Goal: Task Accomplishment & Management: Complete application form

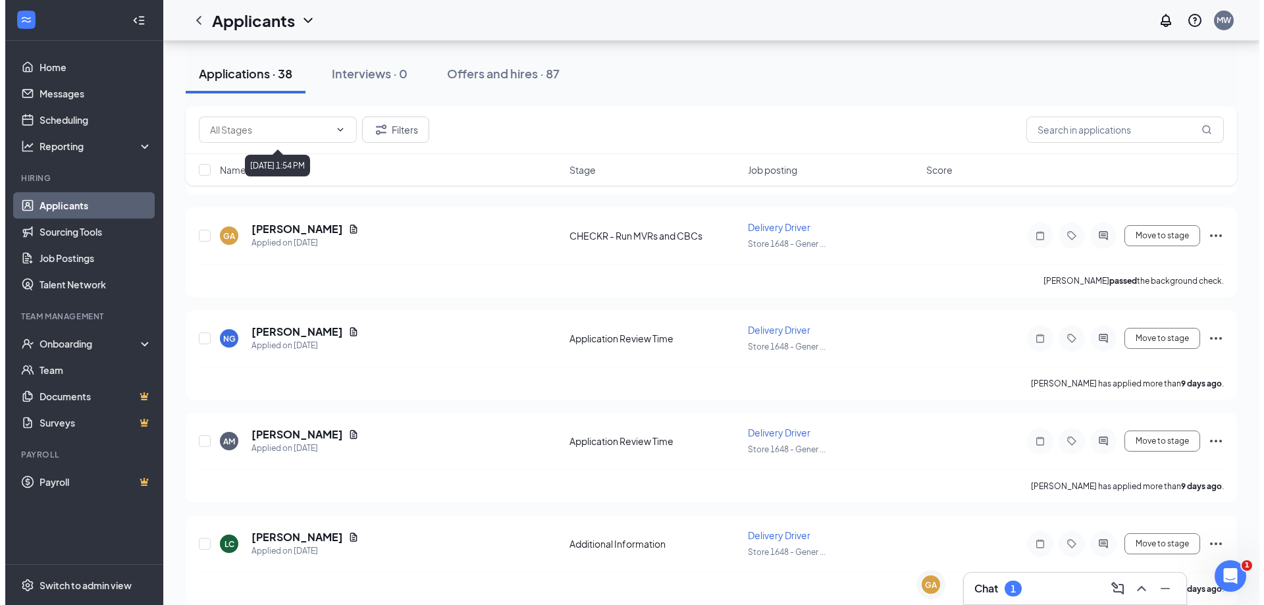
scroll to position [1251, 0]
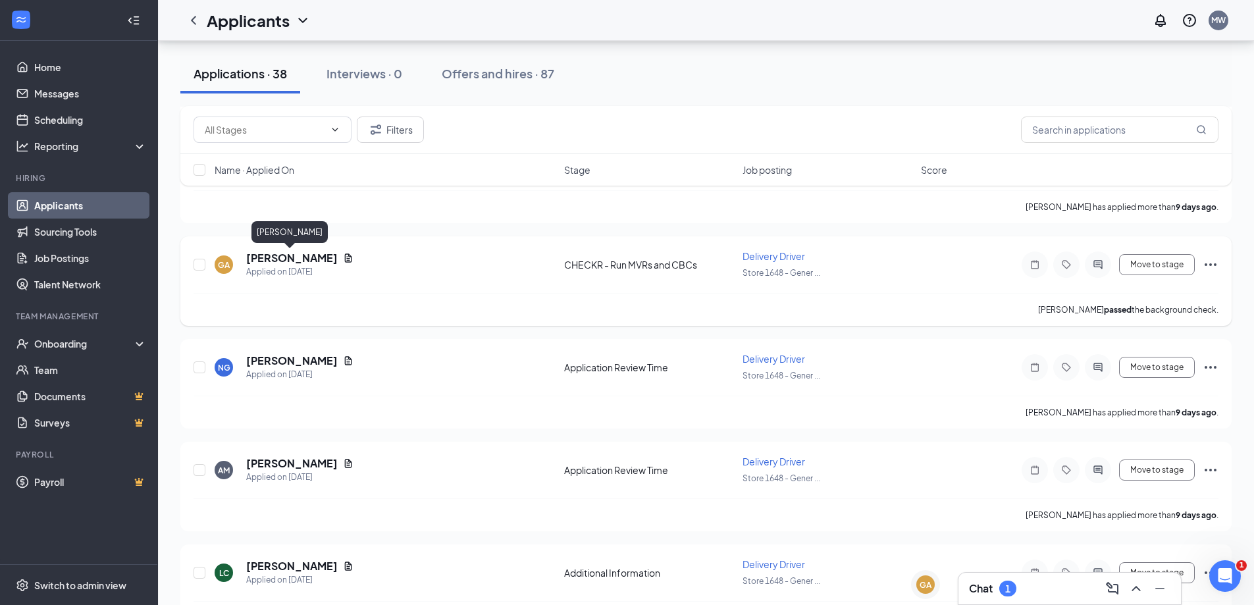
click at [280, 261] on h5 "[PERSON_NAME]" at bounding box center [292, 258] width 92 height 14
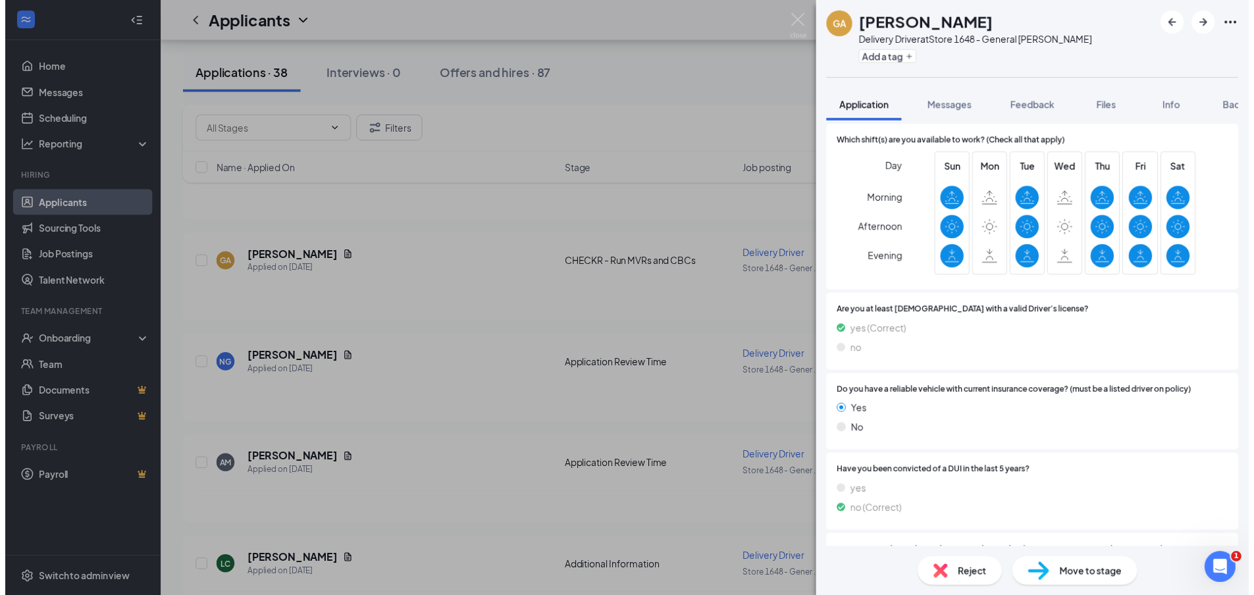
scroll to position [400, 0]
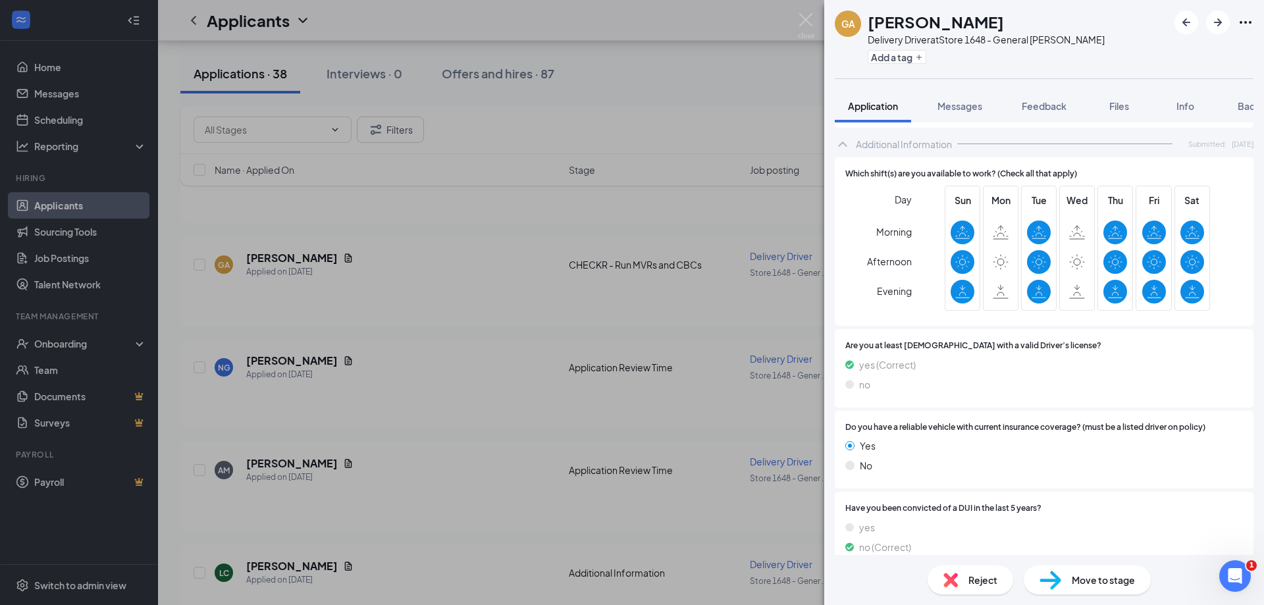
click at [462, 221] on div "GA [PERSON_NAME] Delivery Driver at Store 1648 - General Booth Add a tag Applic…" at bounding box center [632, 302] width 1264 height 605
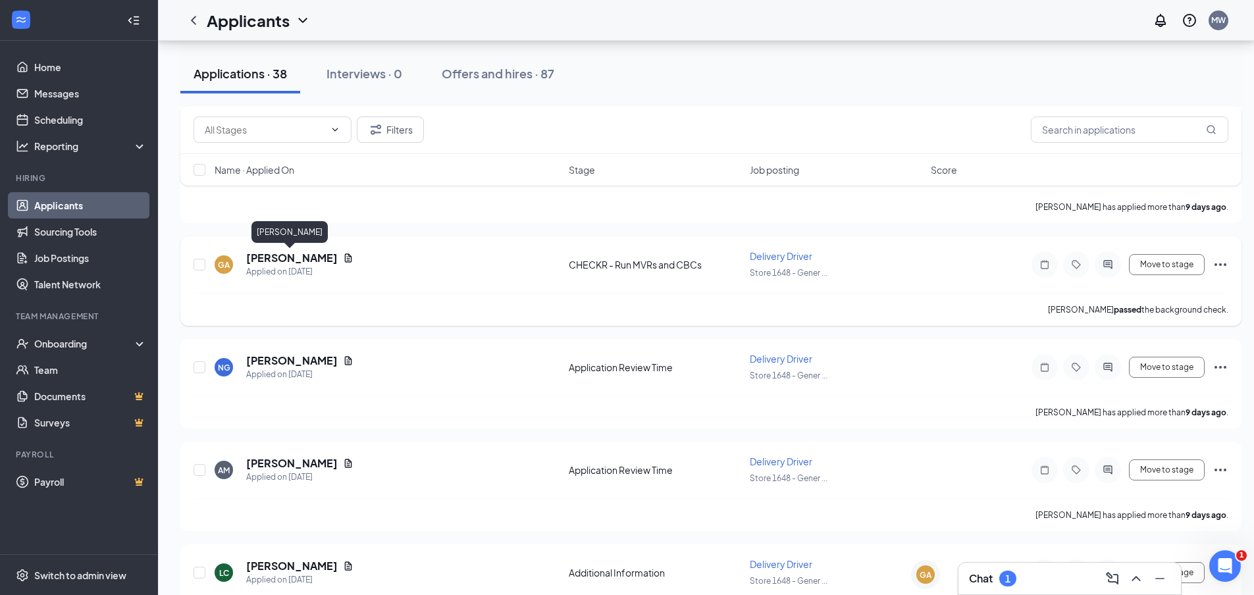
click at [265, 259] on h5 "[PERSON_NAME]" at bounding box center [292, 258] width 92 height 14
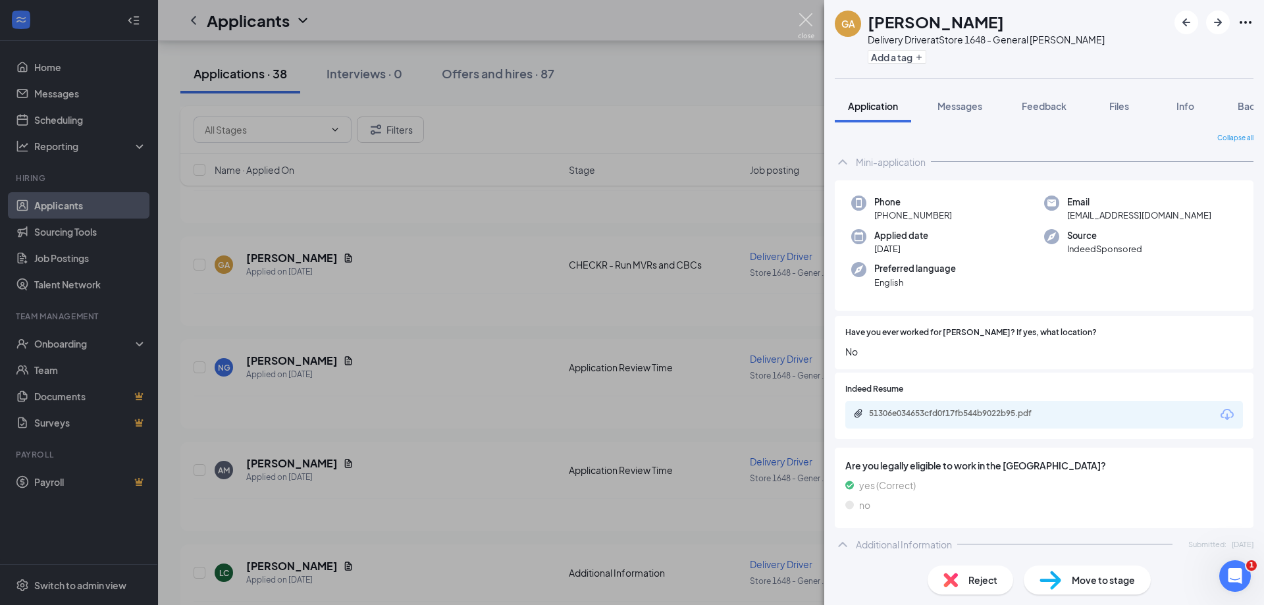
click at [806, 20] on img at bounding box center [806, 26] width 16 height 26
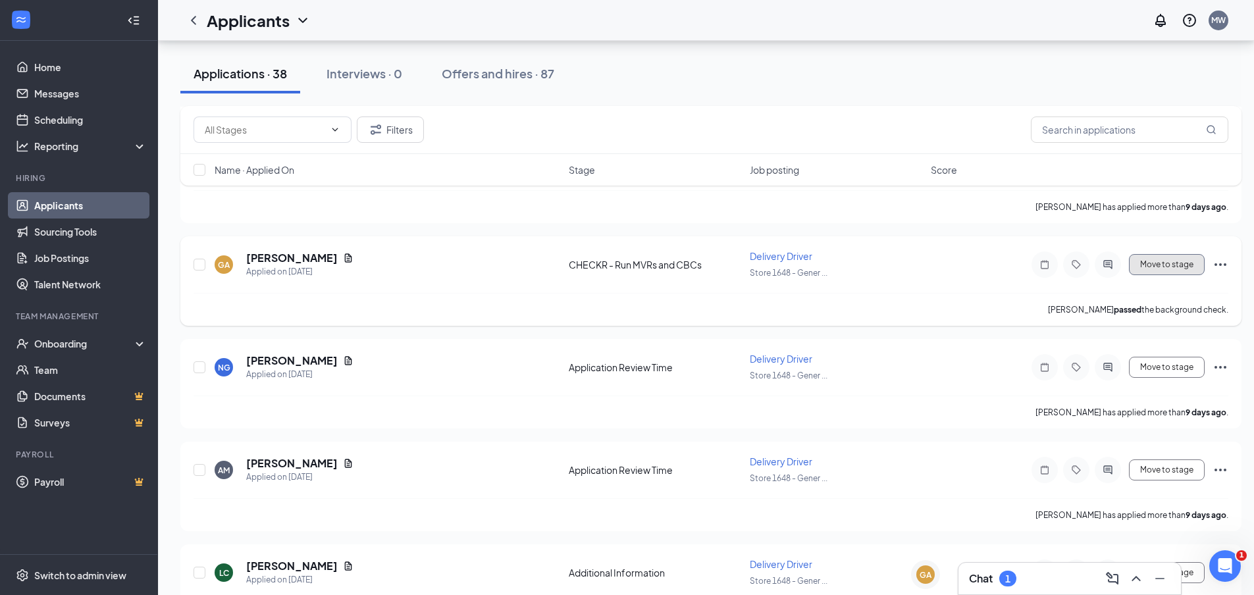
click at [1169, 263] on button "Move to stage" at bounding box center [1167, 264] width 76 height 21
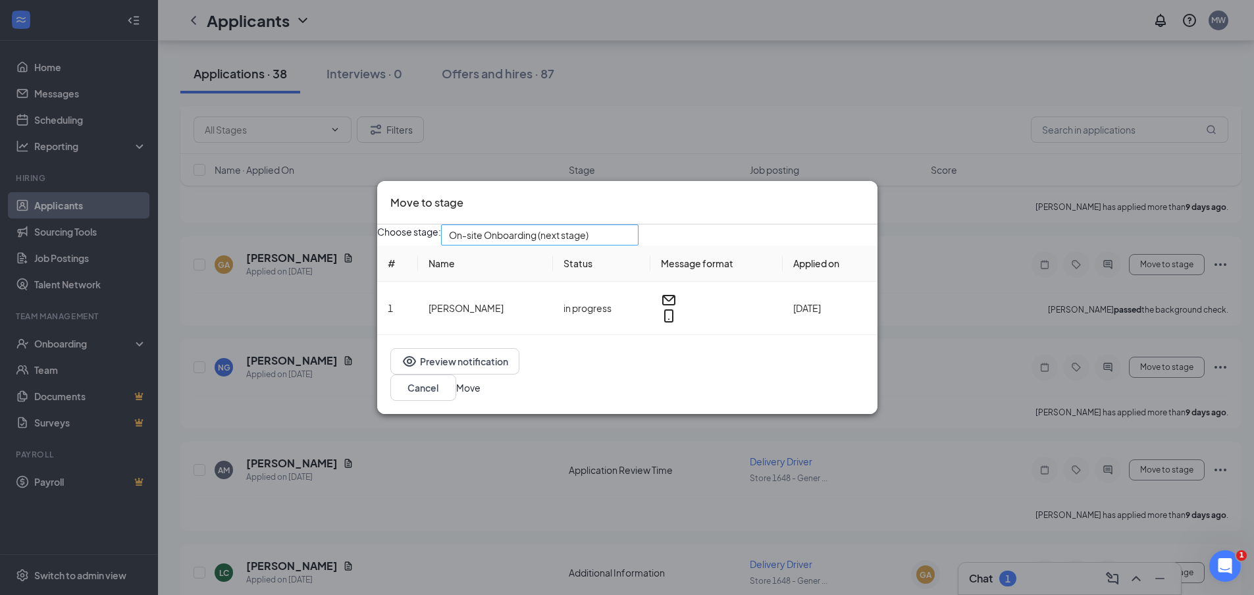
click at [579, 241] on span "On-site Onboarding (next stage)" at bounding box center [519, 235] width 140 height 20
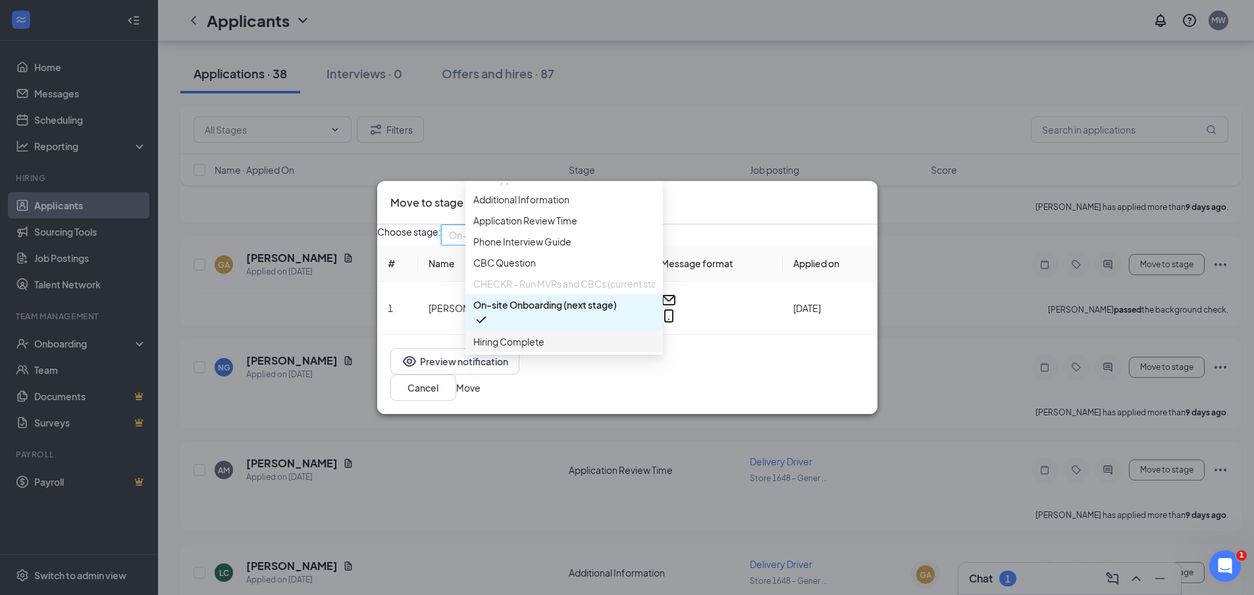
scroll to position [75, 0]
click at [500, 340] on span "Hiring Complete" at bounding box center [508, 341] width 71 height 14
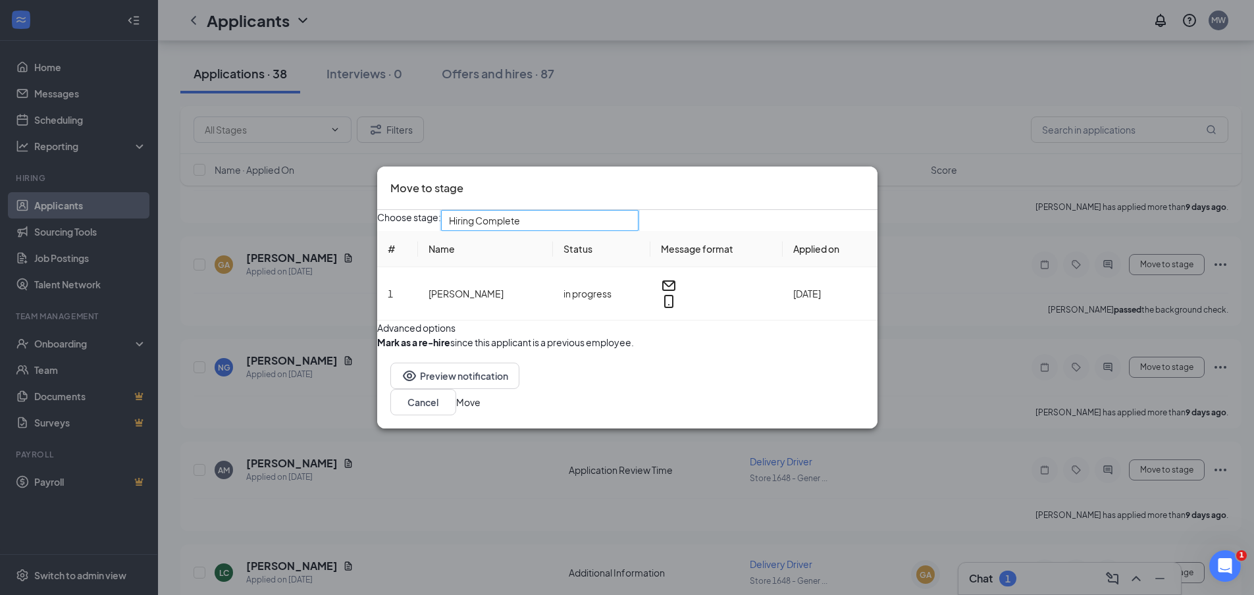
click at [481, 409] on button "Move" at bounding box center [468, 402] width 24 height 14
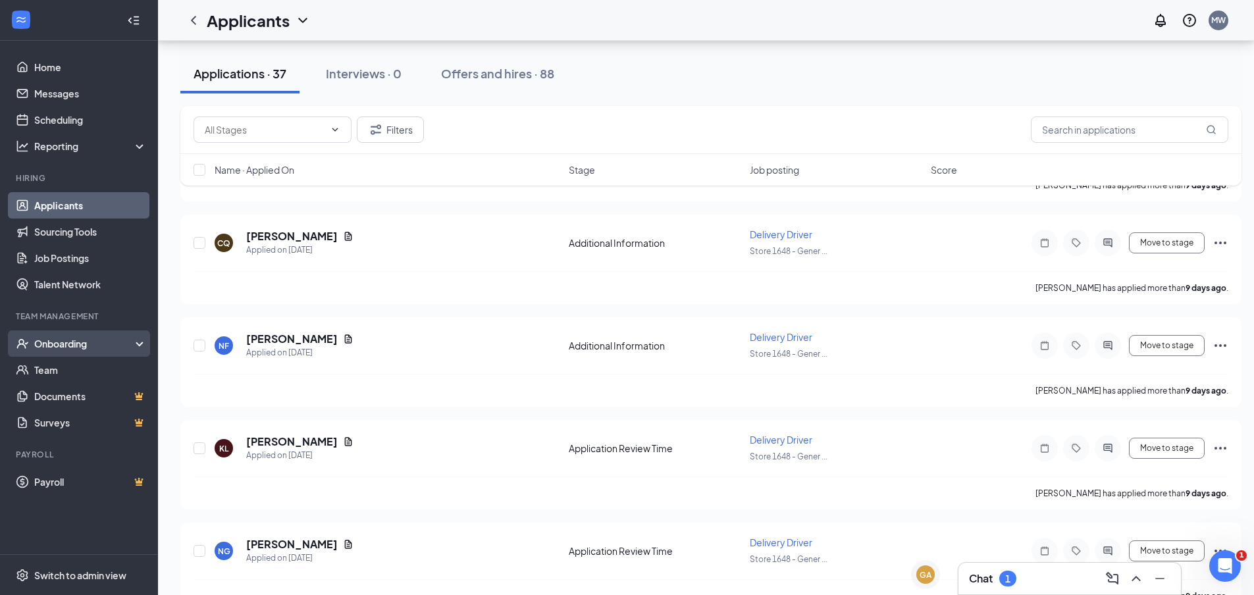
scroll to position [987, 0]
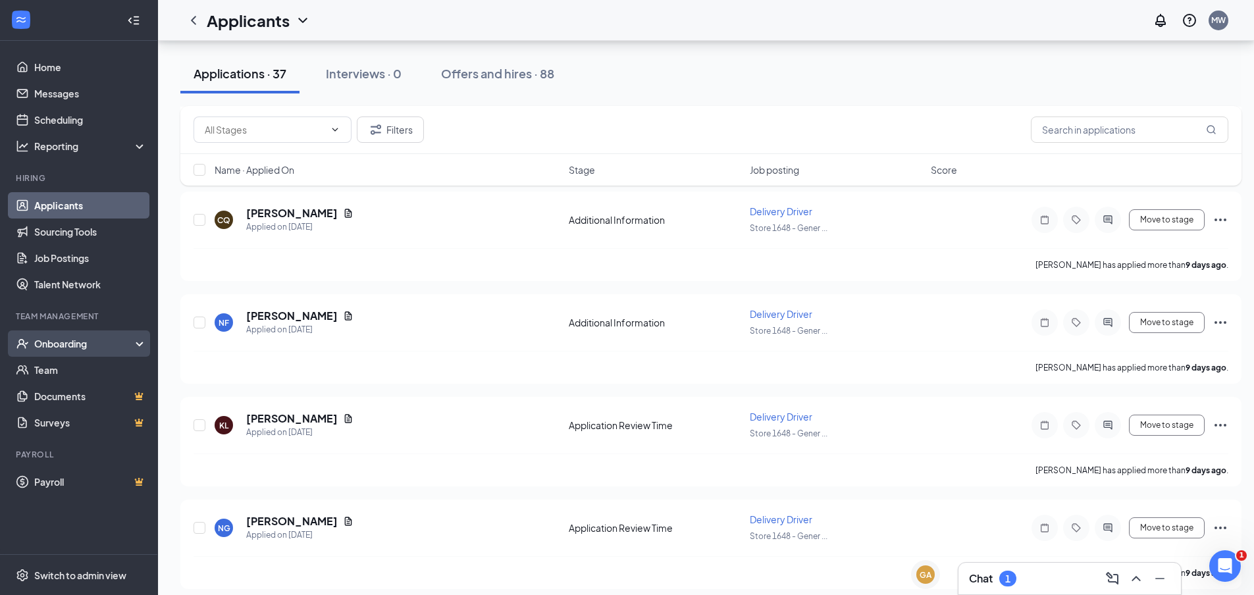
click at [117, 342] on div "Onboarding" at bounding box center [84, 343] width 101 height 13
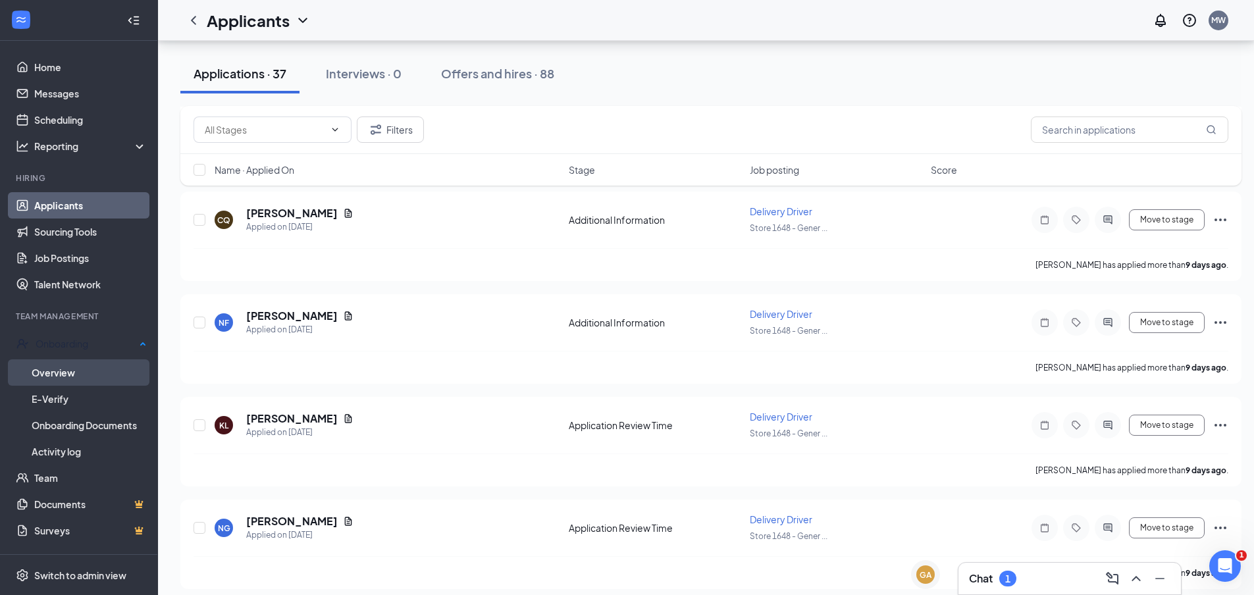
click at [78, 374] on link "Overview" at bounding box center [89, 372] width 115 height 26
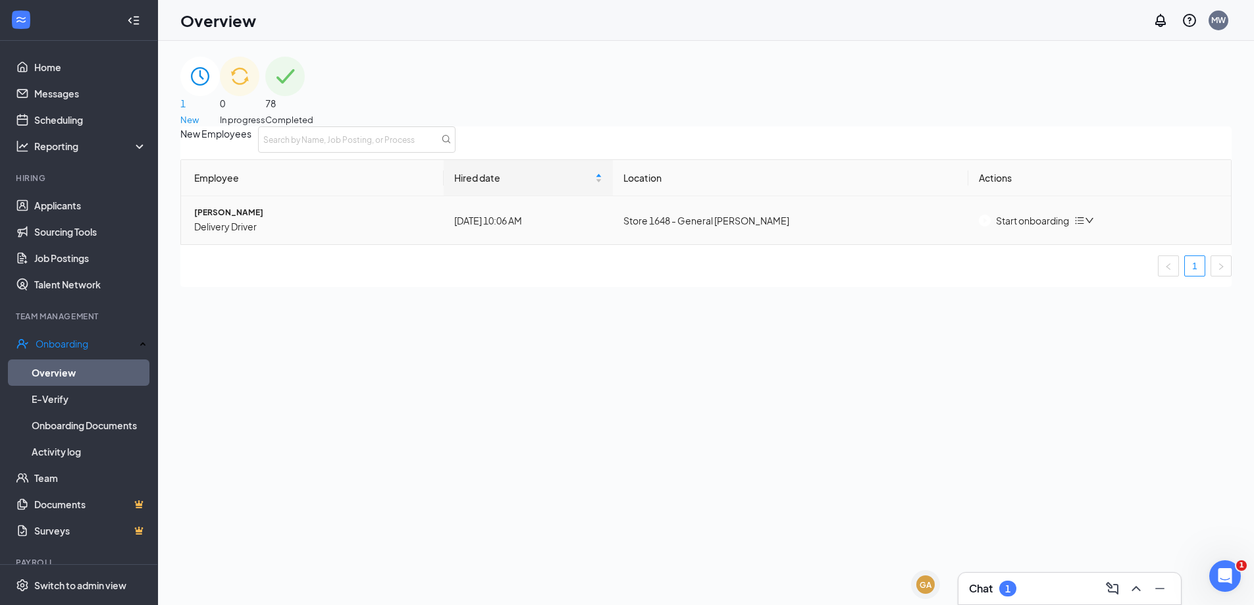
click at [1003, 228] on button "Start onboarding" at bounding box center [1024, 220] width 90 height 14
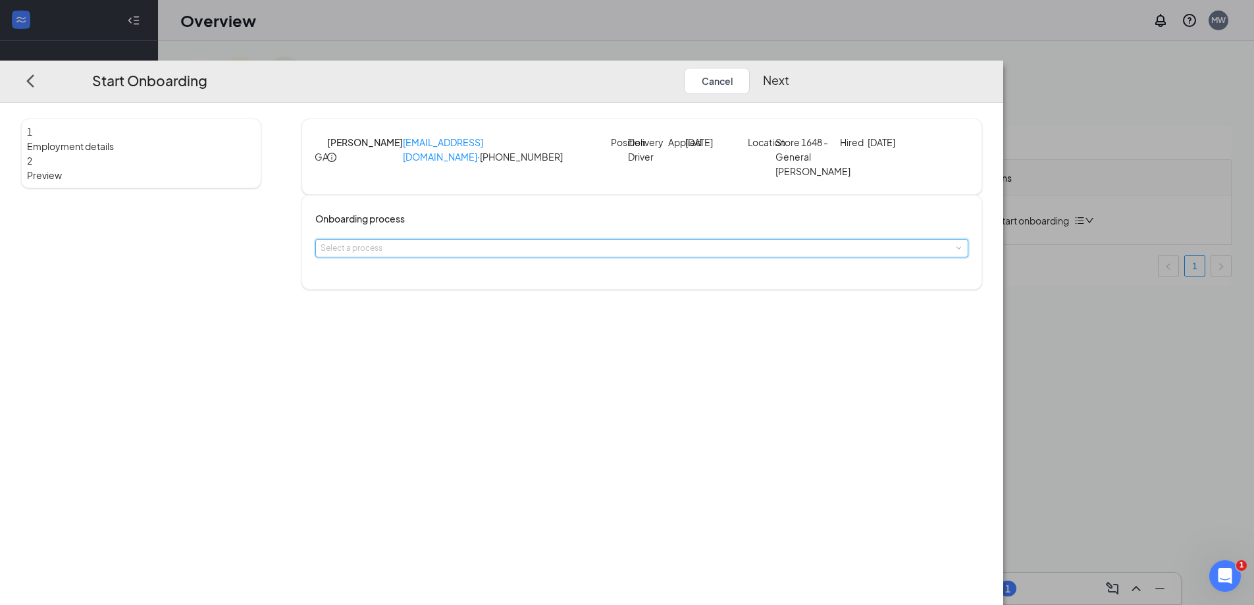
click at [508, 257] on div "Select a process" at bounding box center [642, 248] width 642 height 17
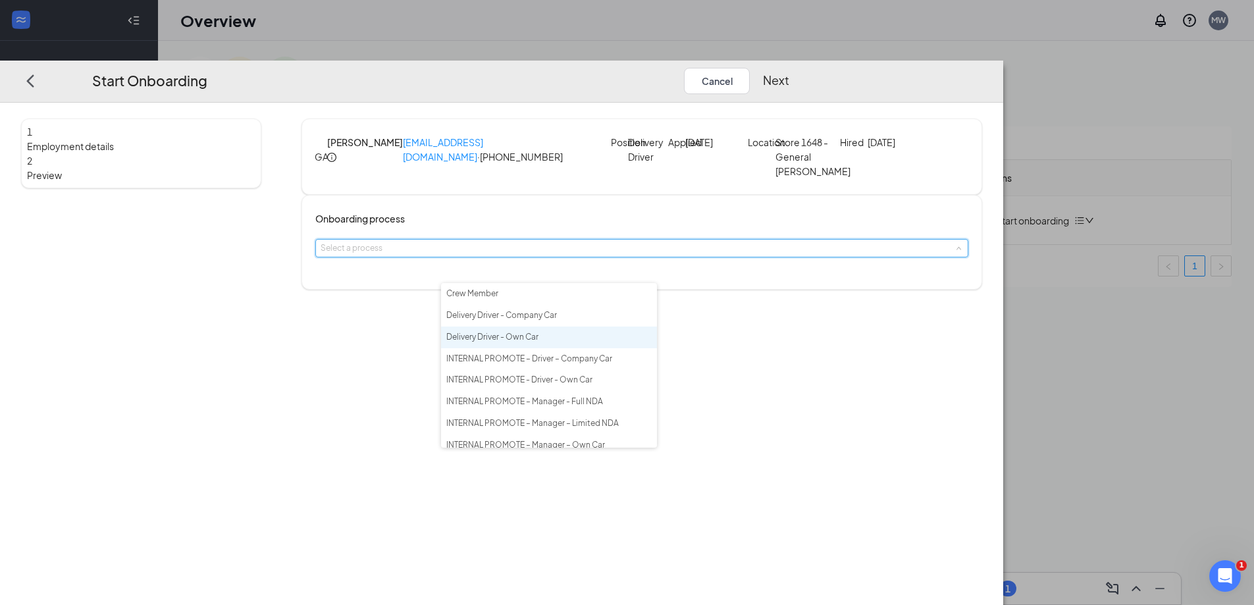
click at [534, 336] on span "Delivery Driver - Own Car" at bounding box center [492, 337] width 92 height 10
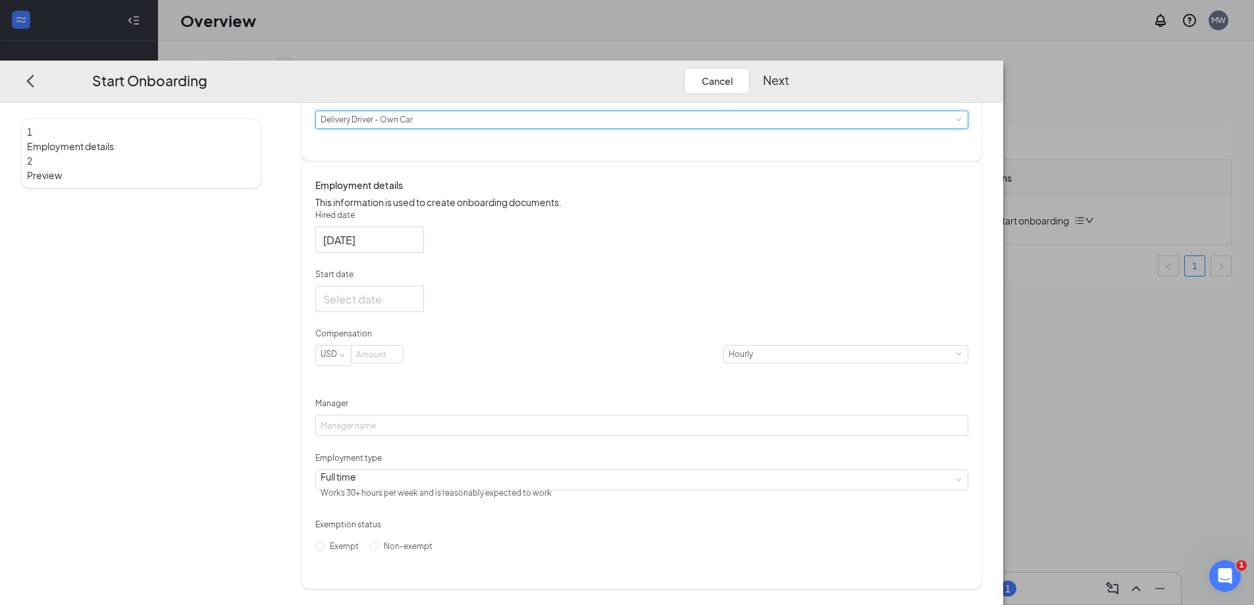
scroll to position [132, 0]
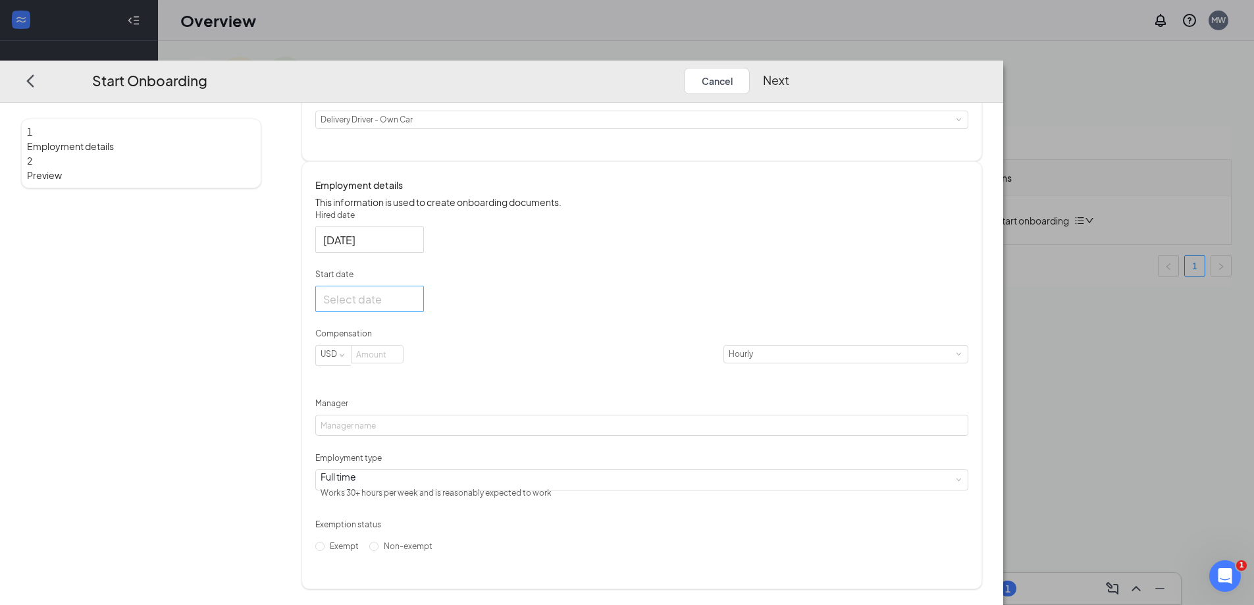
click at [424, 312] on div at bounding box center [369, 299] width 109 height 26
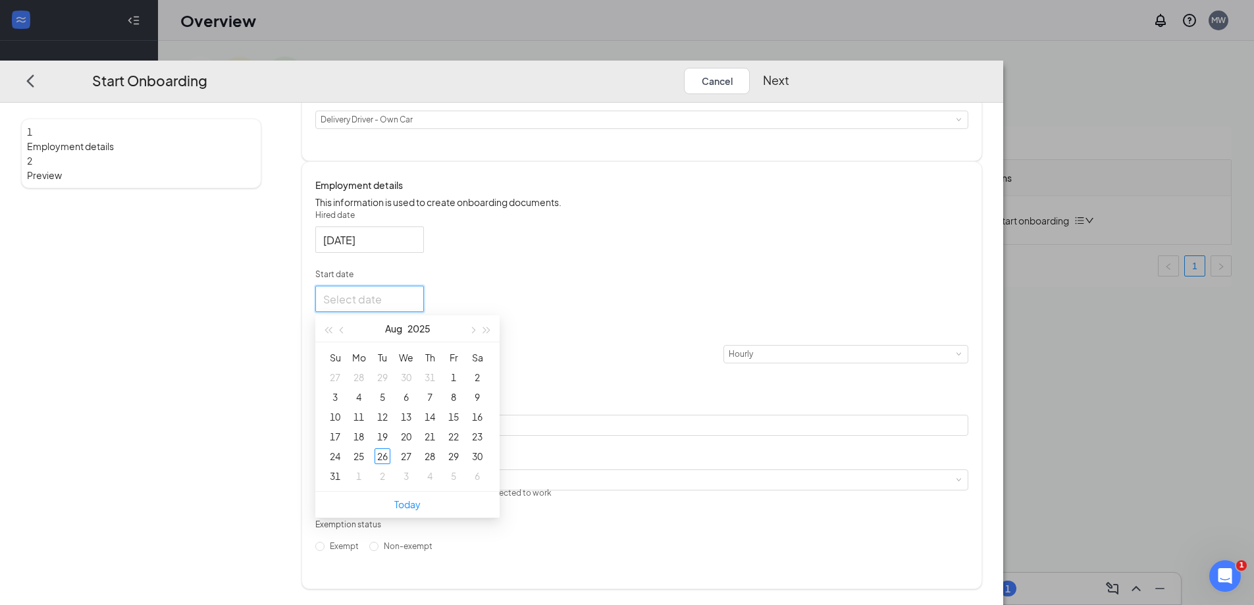
click at [413, 307] on input "Start date" at bounding box center [368, 299] width 90 height 16
type input "[DATE]"
click at [390, 464] on div "26" at bounding box center [383, 456] width 16 height 16
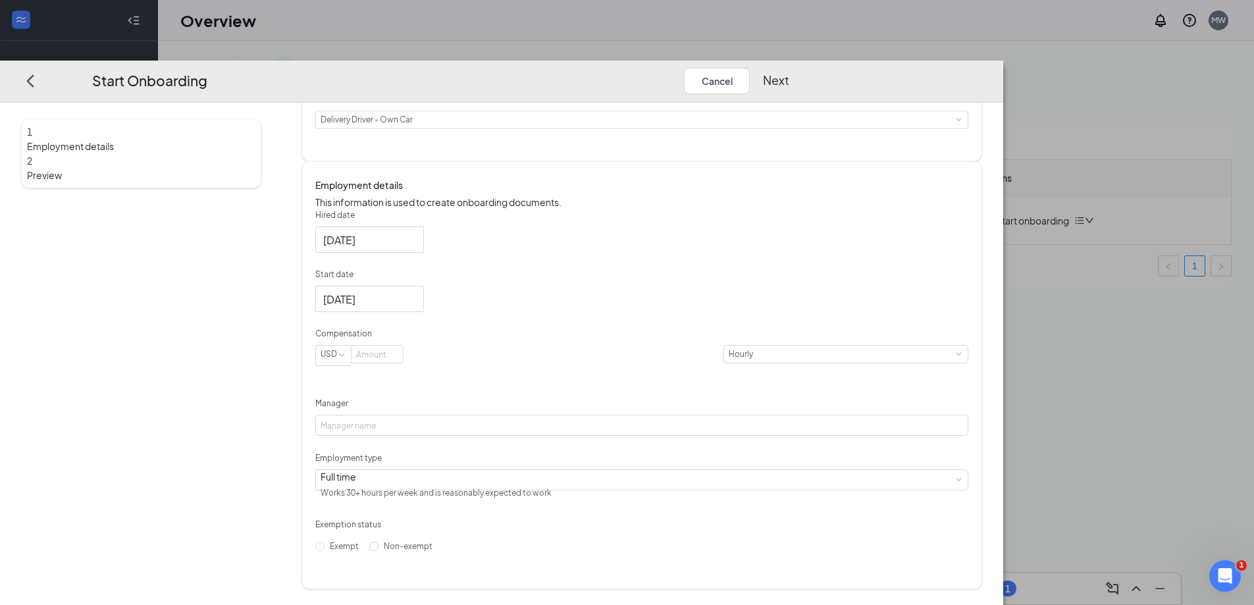
click at [867, 332] on div "Hired date [DATE] Start date [DATE] [DATE] Su Mo Tu We Th Fr Sa 27 28 29 30 31 …" at bounding box center [641, 383] width 653 height 348
click at [403, 363] on input at bounding box center [377, 354] width 51 height 17
type input "12.41"
click at [729, 317] on div "Hired date [DATE] Start date [DATE] [DATE] Su Mo Tu We Th Fr Sa 27 28 29 30 31 …" at bounding box center [641, 383] width 653 height 348
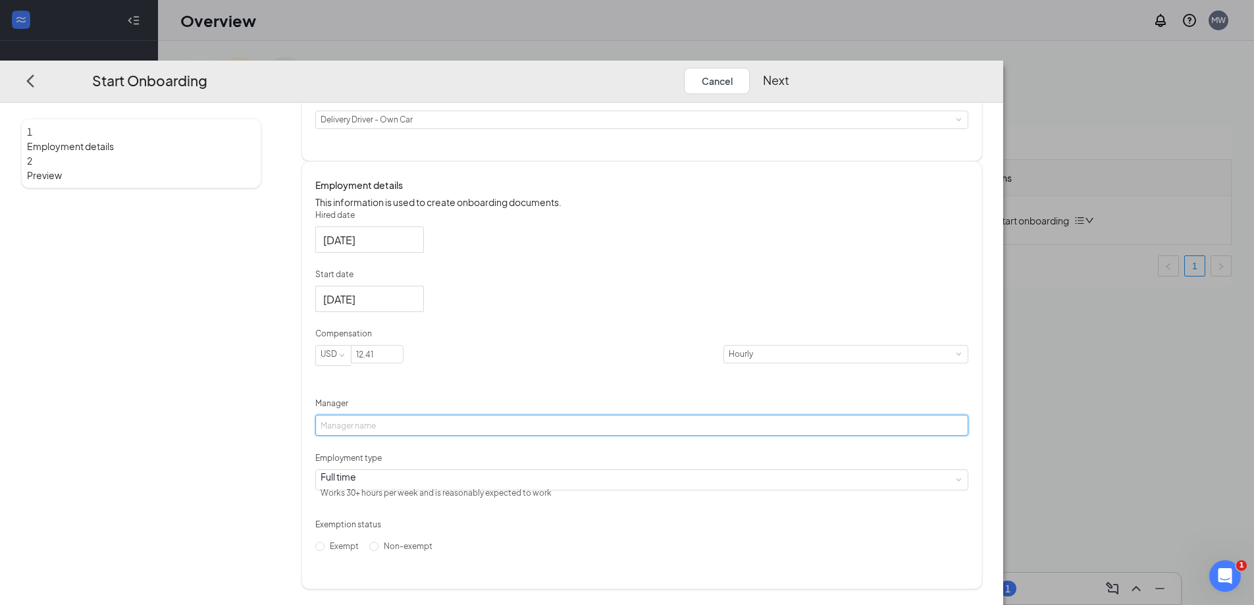
click at [518, 415] on input "Manager" at bounding box center [641, 425] width 653 height 21
type input "[PERSON_NAME]"
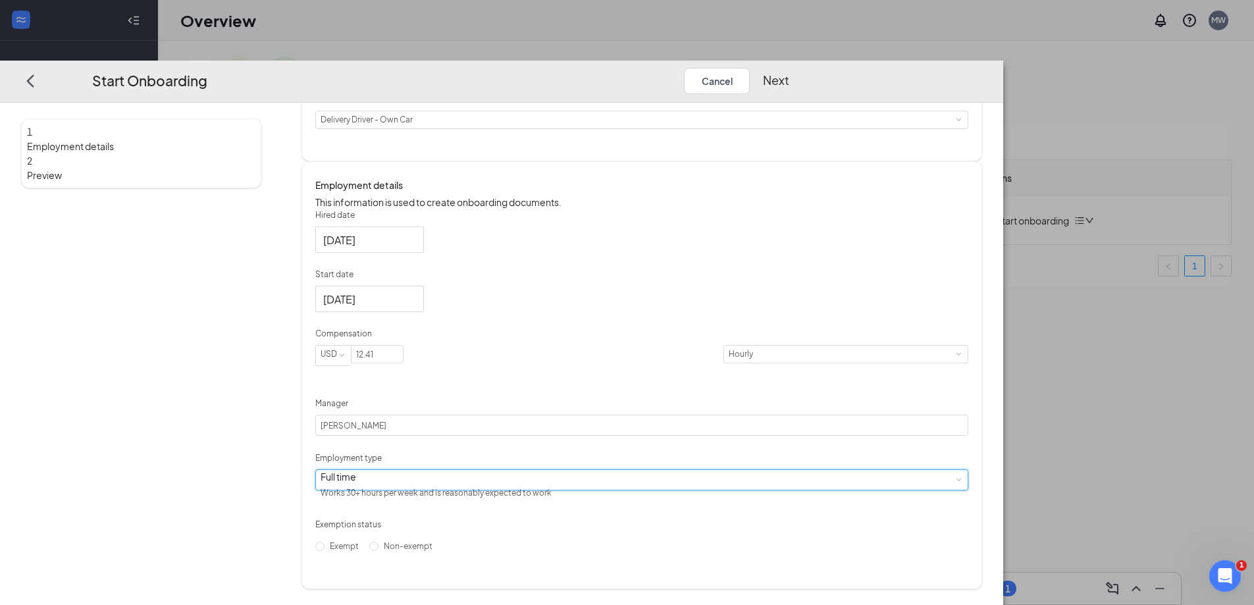
click at [481, 492] on div "Full time Works 30+ hours per week and is reasonably expected to work" at bounding box center [441, 486] width 240 height 33
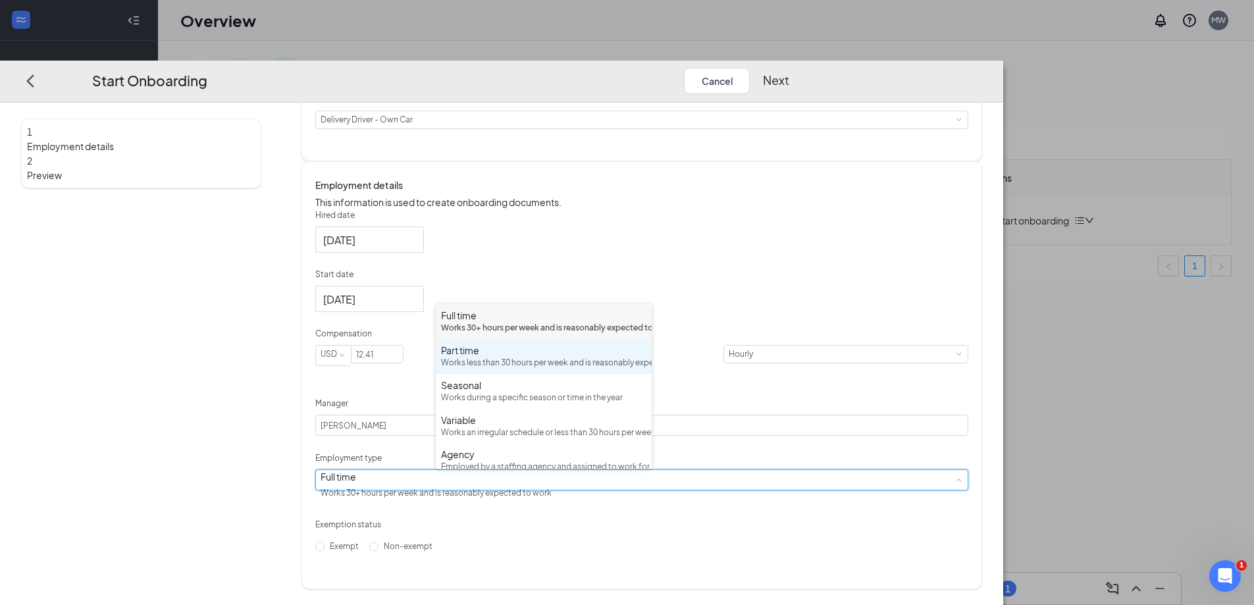
click at [519, 369] on div "Works less than 30 hours per week and is reasonably expected to work" at bounding box center [543, 363] width 205 height 13
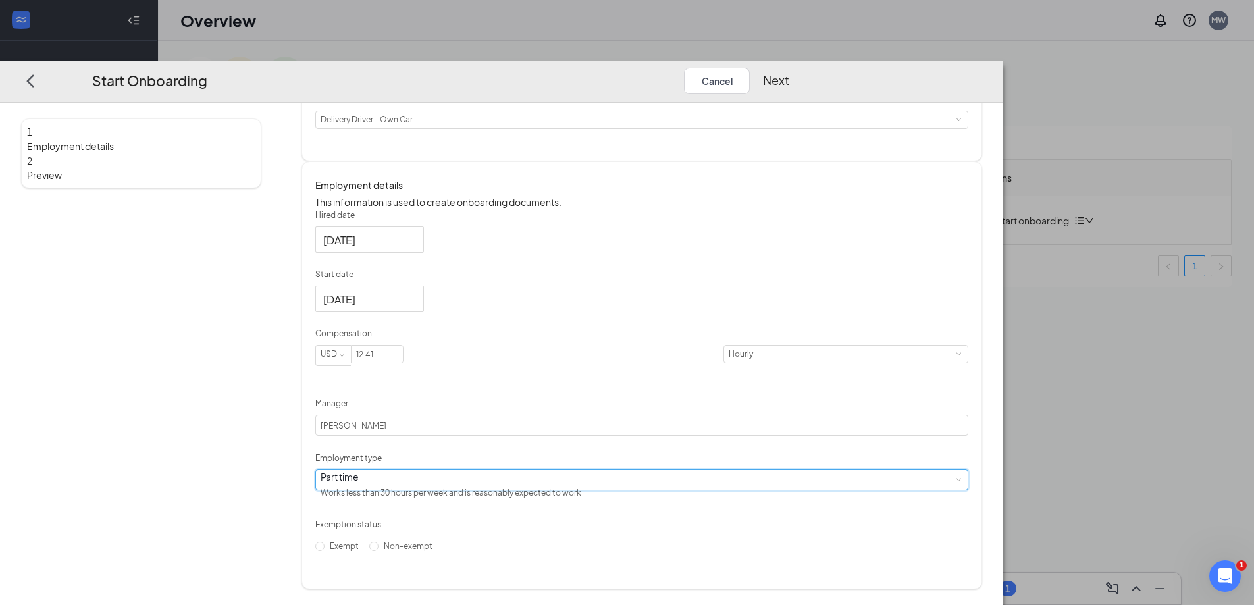
click at [831, 397] on div "Hired date [DATE] Start date [DATE] [DATE] Su Mo Tu We Th Fr Sa 27 28 29 30 31 …" at bounding box center [641, 383] width 653 height 348
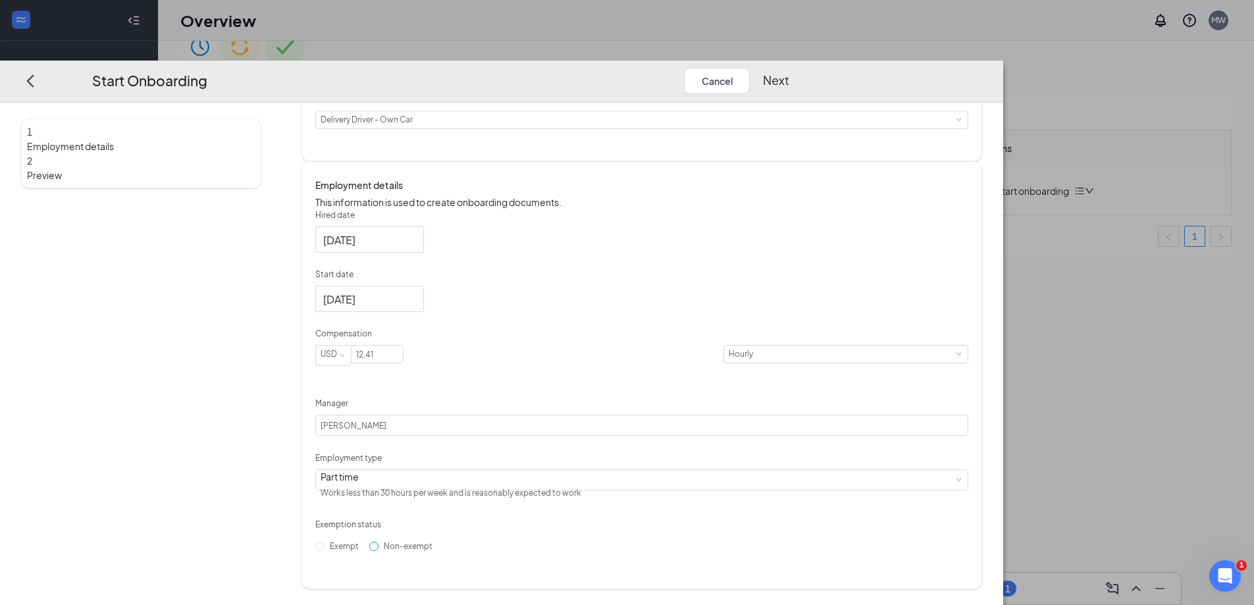
scroll to position [59, 0]
click at [438, 551] on span "Non-exempt" at bounding box center [408, 546] width 59 height 10
click at [379, 551] on input "Non-exempt" at bounding box center [373, 546] width 9 height 9
radio input "true"
click at [789, 67] on button "Next" at bounding box center [776, 80] width 26 height 26
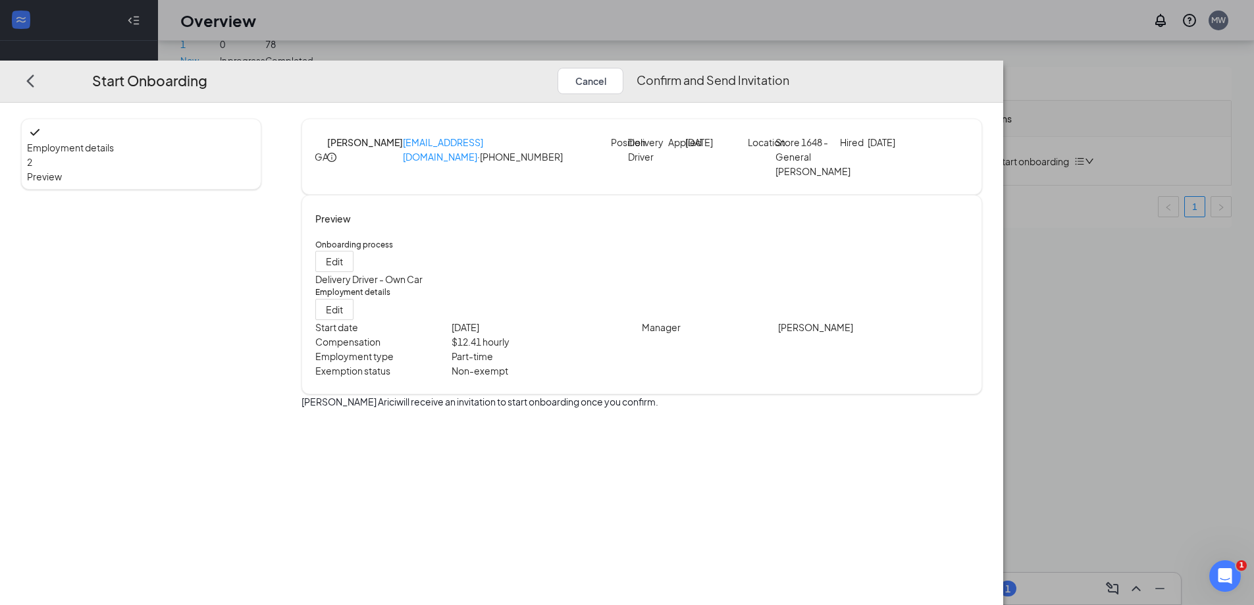
scroll to position [0, 0]
click at [789, 67] on button "Confirm and Send Invitation" at bounding box center [713, 80] width 153 height 26
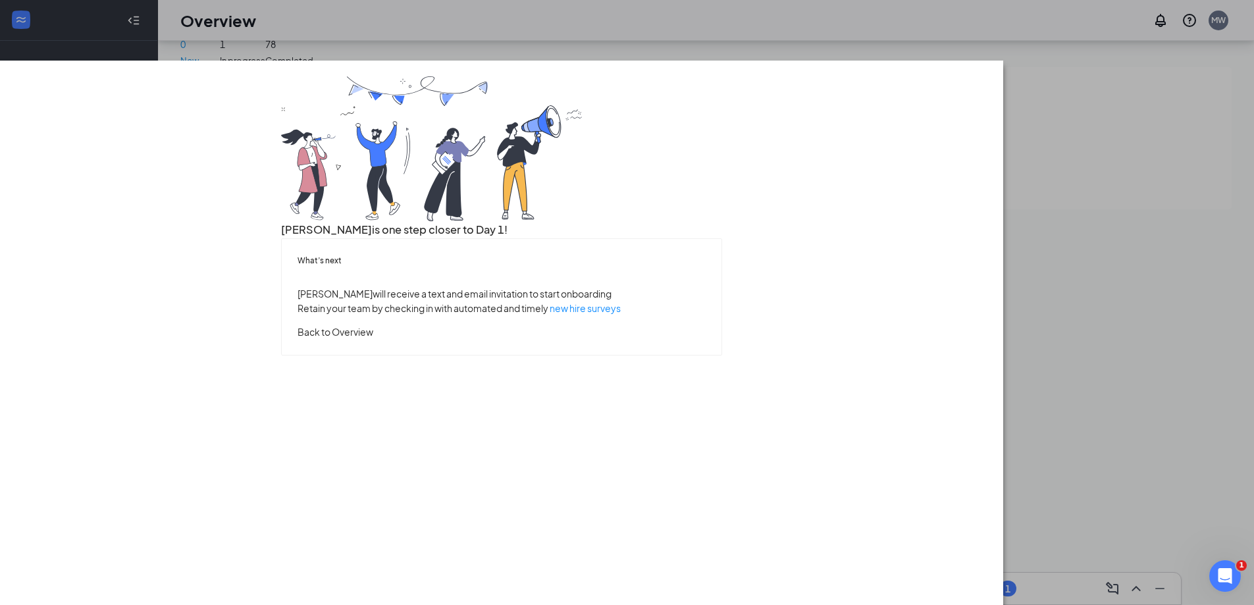
click at [373, 339] on button "Back to Overview" at bounding box center [336, 332] width 76 height 14
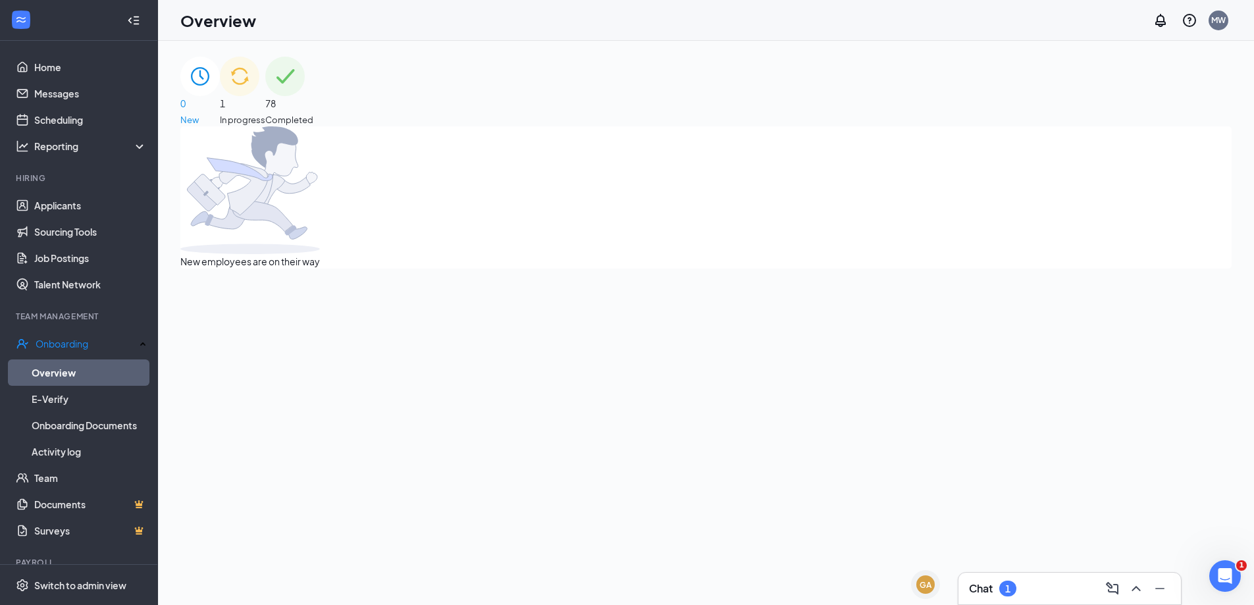
click at [265, 89] on div "1 In progress" at bounding box center [242, 92] width 45 height 70
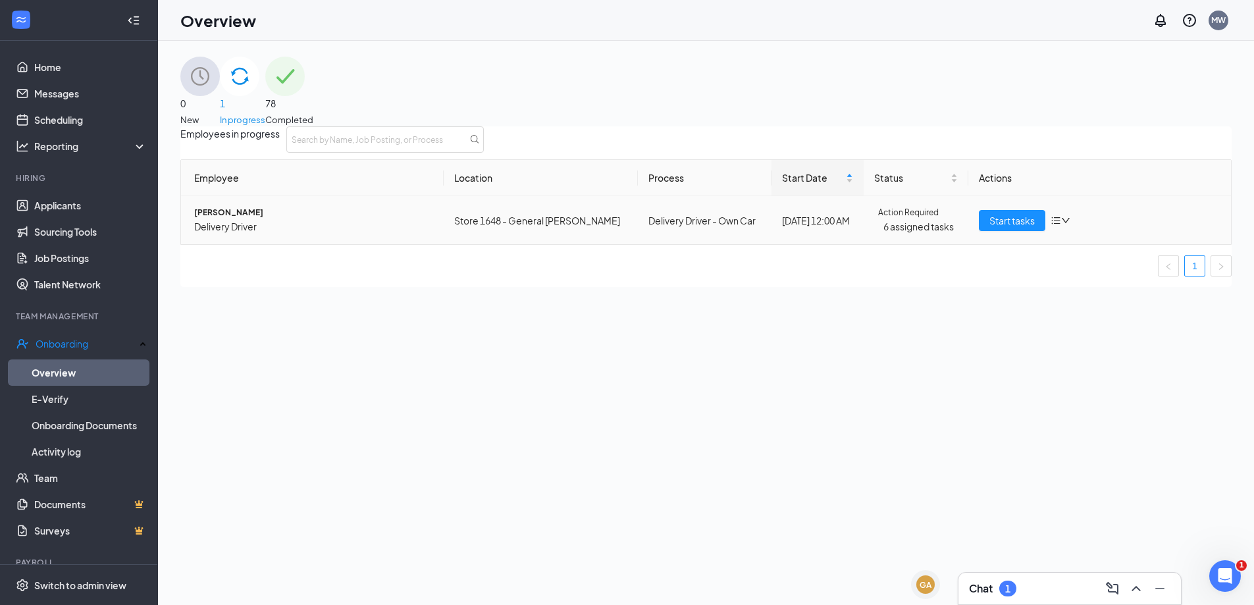
click at [246, 219] on span "[PERSON_NAME]" at bounding box center [313, 213] width 239 height 13
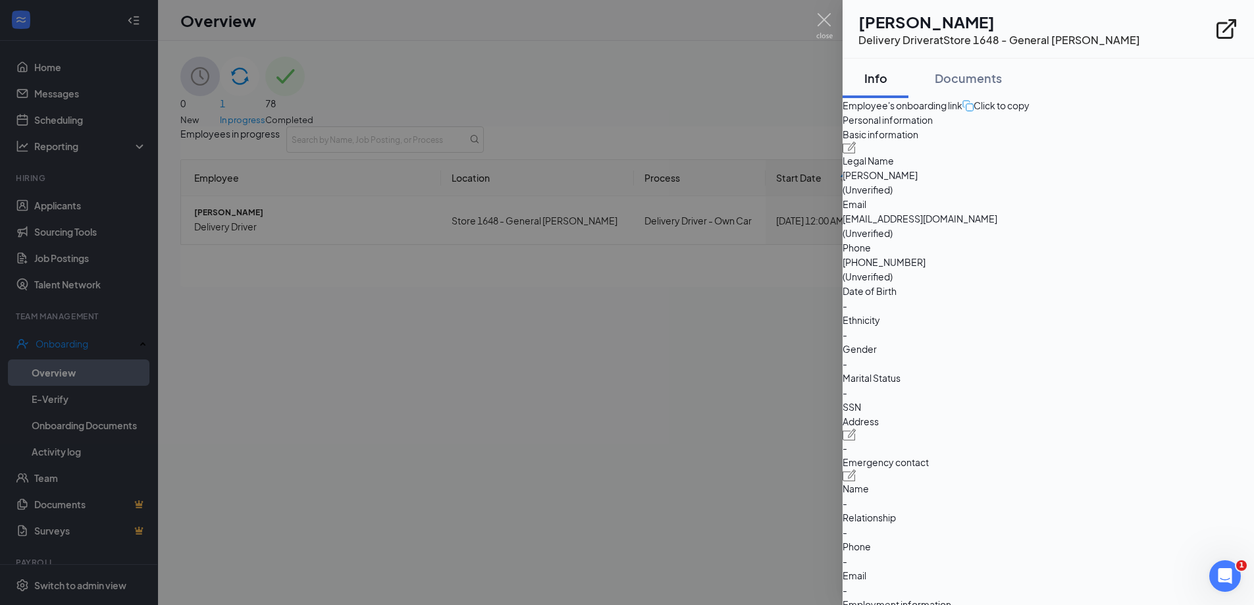
click at [1030, 113] on div "Click to copy" at bounding box center [995, 105] width 67 height 14
